Goal: Navigation & Orientation: Find specific page/section

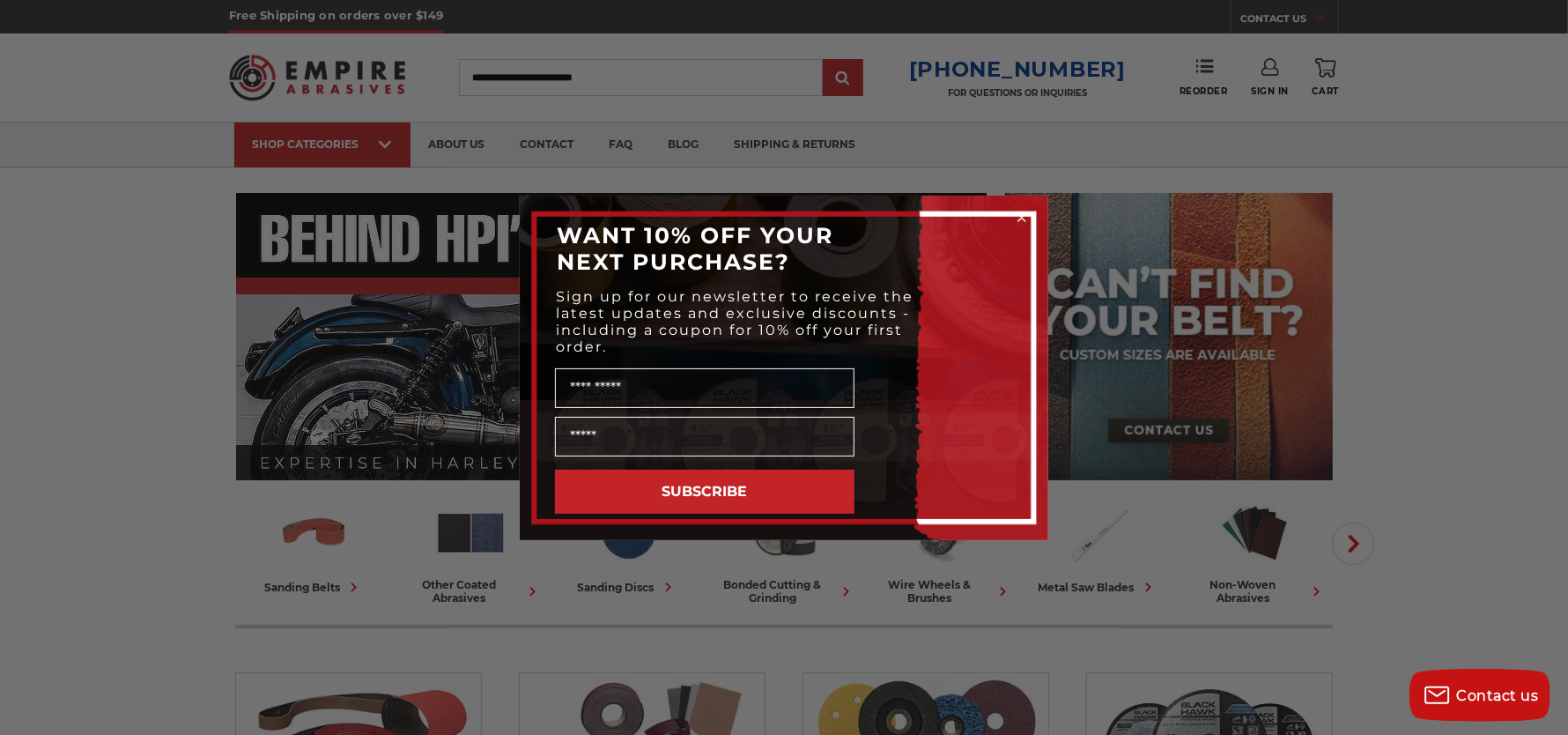
click at [1120, 538] on div "Close dialog WANT 10% OFF YOUR NEXT PURCHASE? Sign up for our newsletter to rec…" at bounding box center [784, 367] width 1568 height 735
click at [1020, 214] on icon "Close dialog" at bounding box center [1022, 218] width 7 height 7
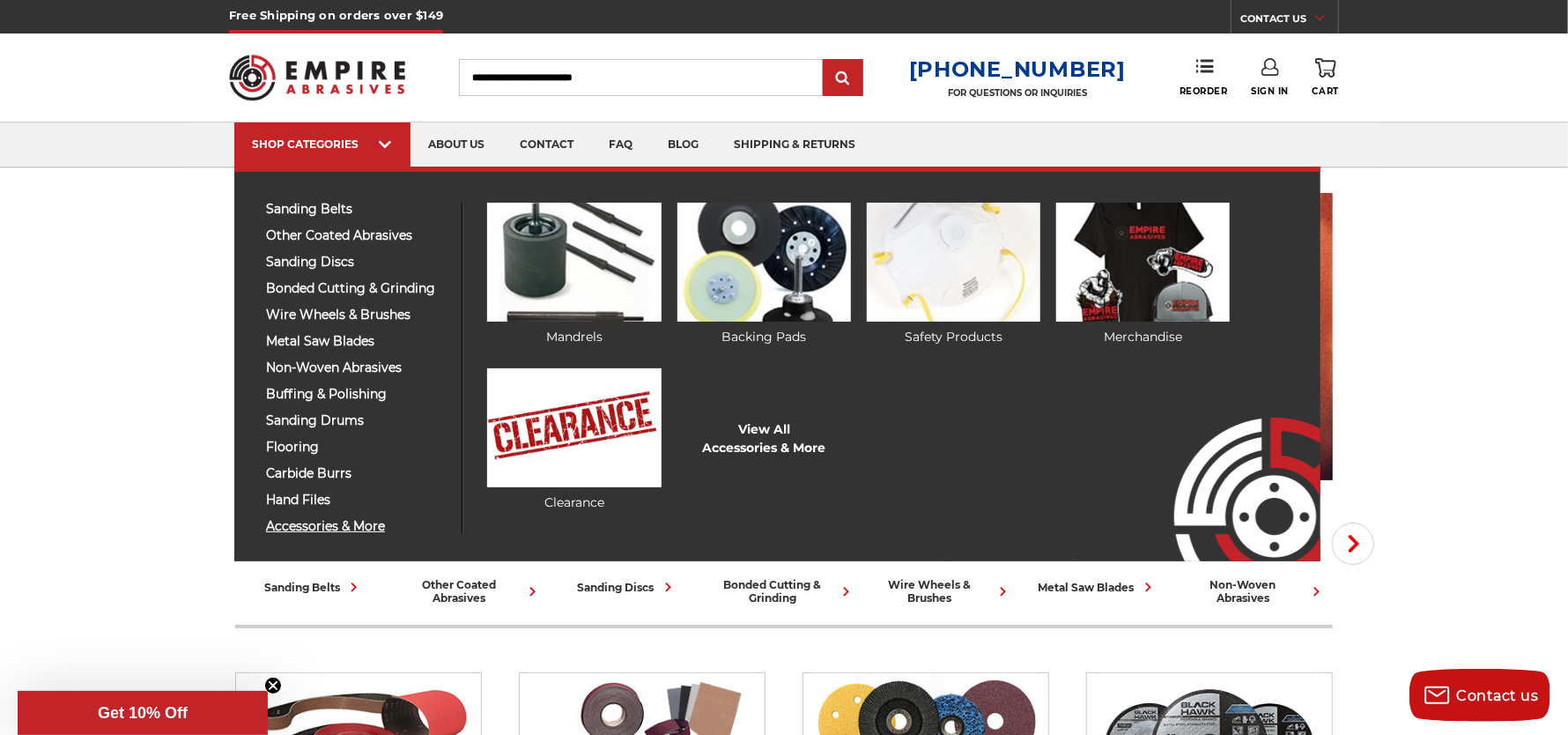
click at [327, 525] on span "accessories & more" at bounding box center [357, 527] width 182 height 14
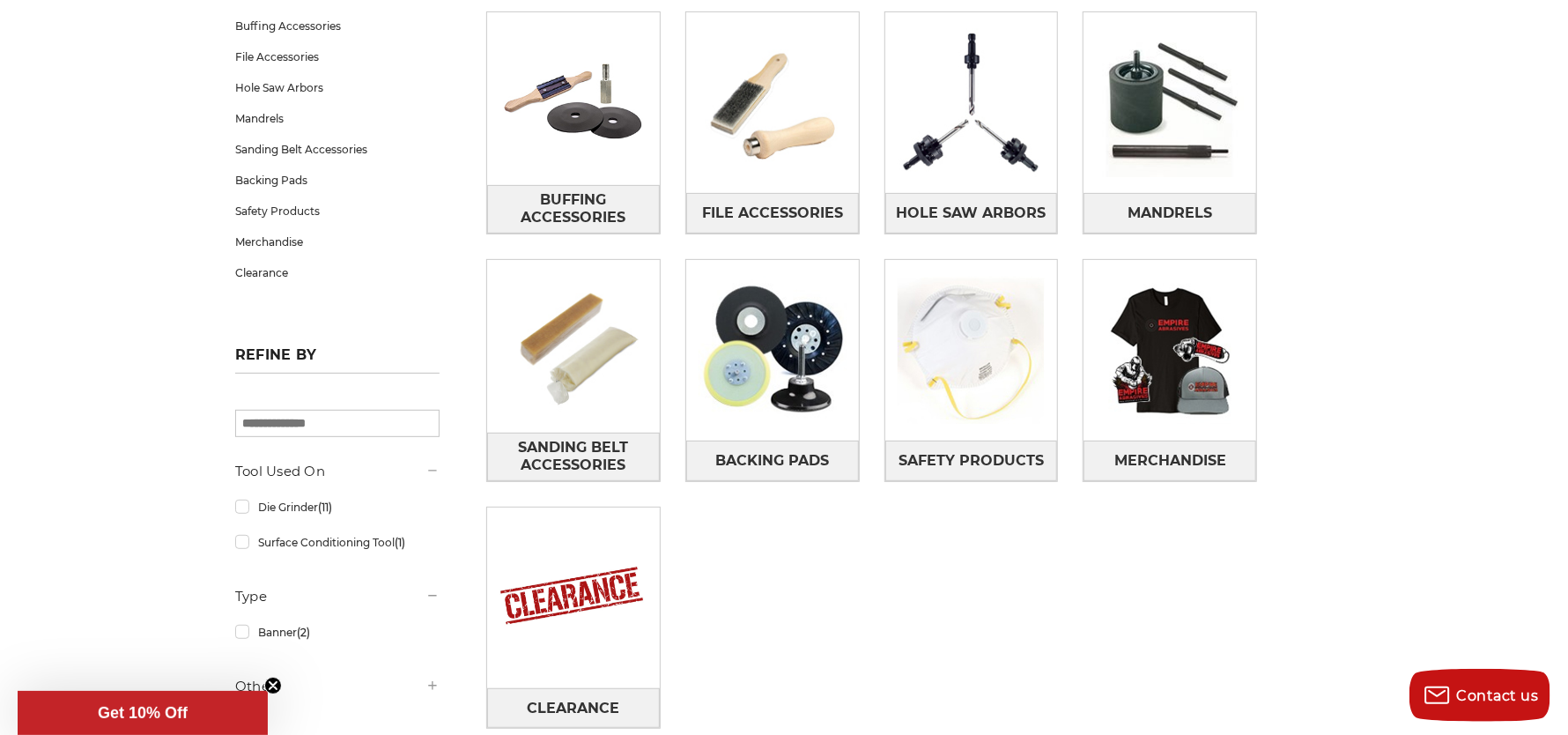
scroll to position [352, 0]
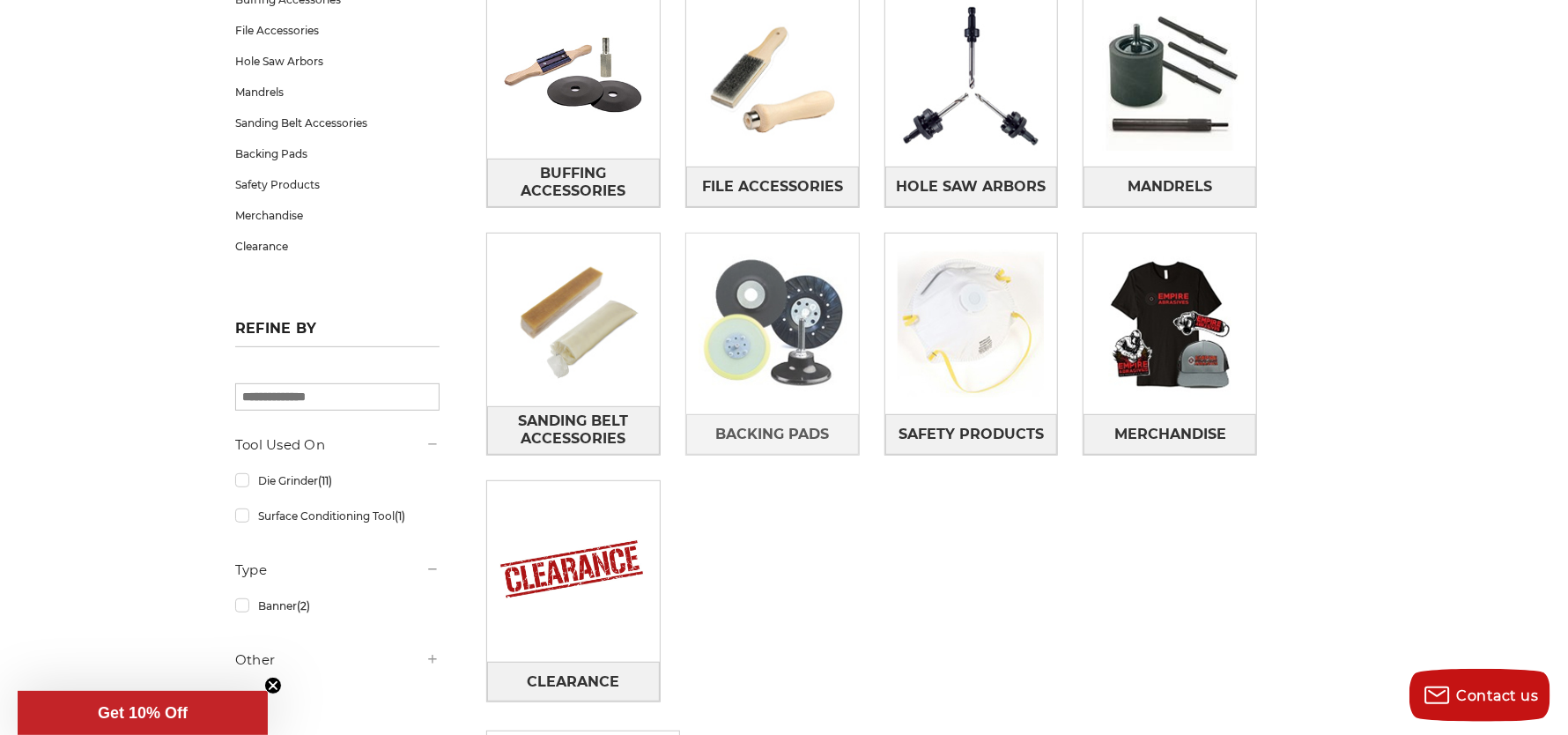
click at [774, 340] on img at bounding box center [772, 324] width 173 height 173
